Goal: Task Accomplishment & Management: Manage account settings

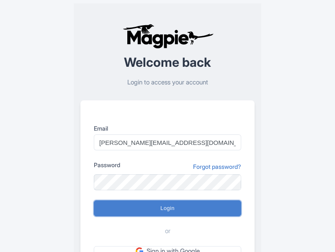
click at [168, 208] on input "Login" at bounding box center [168, 208] width 148 height 16
type input "Logging in..."
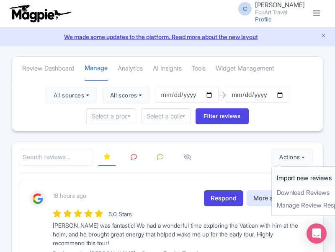
click at [283, 178] on link "Import new reviews" at bounding box center [321, 178] width 99 height 16
